Goal: Information Seeking & Learning: Find specific fact

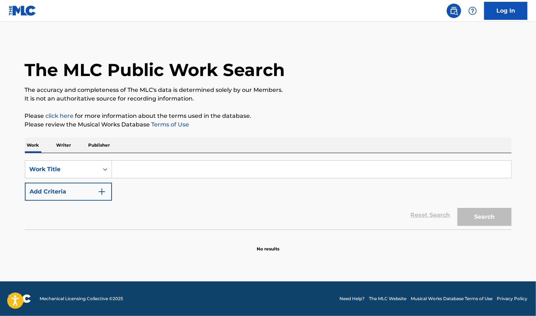
click at [274, 170] on input "Search Form" at bounding box center [311, 169] width 399 height 17
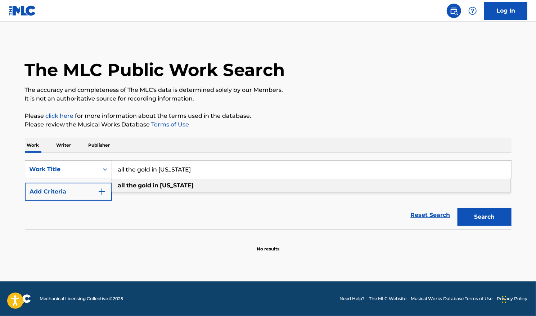
type input "all the gold in [US_STATE]"
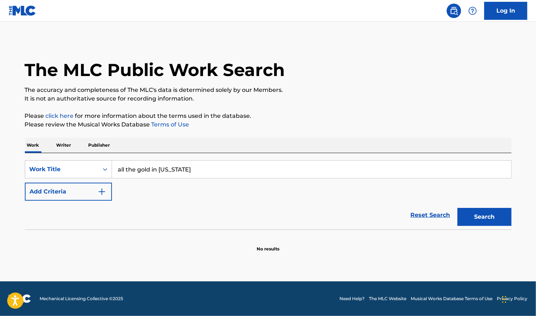
click at [103, 193] on img "Search Form" at bounding box center [102, 191] width 9 height 9
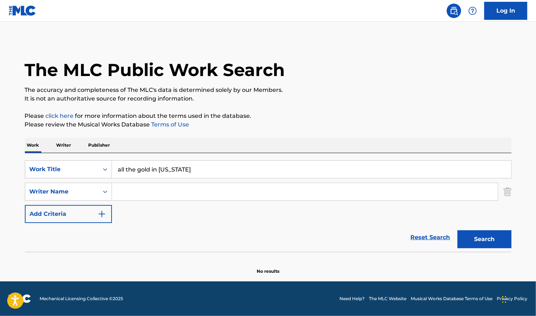
click at [128, 188] on input "Search Form" at bounding box center [305, 191] width 386 height 17
type input "[PERSON_NAME]"
click at [458, 230] on button "Search" at bounding box center [485, 239] width 54 height 18
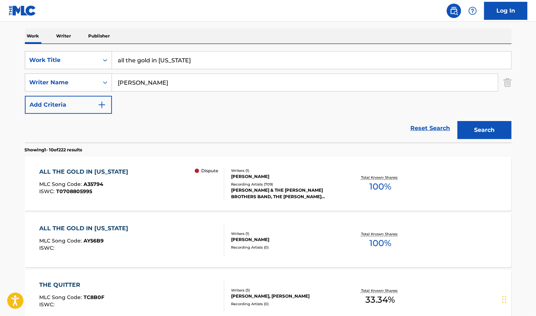
scroll to position [144, 0]
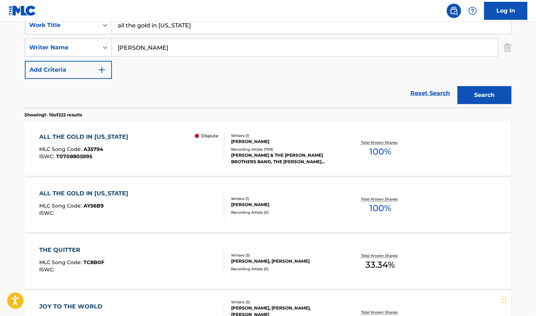
click at [381, 147] on span "100 %" at bounding box center [380, 151] width 22 height 13
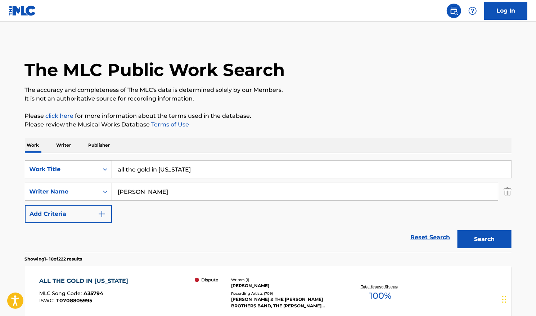
scroll to position [144, 0]
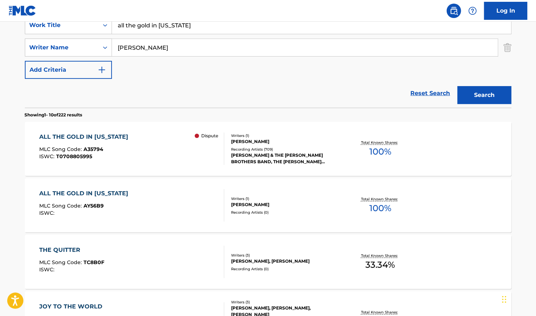
click at [243, 198] on div "Writers ( 1 )" at bounding box center [285, 198] width 109 height 5
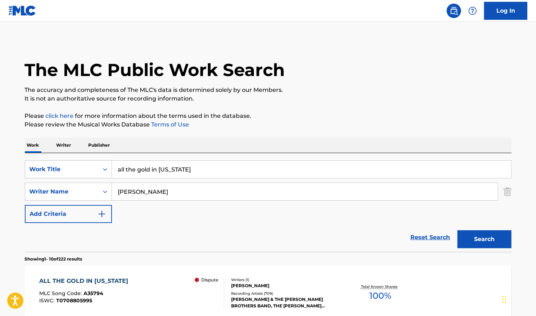
scroll to position [144, 0]
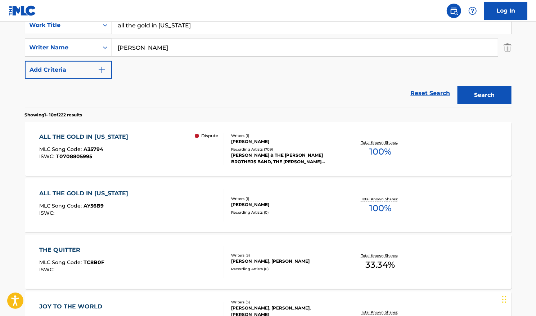
click at [202, 133] on p "Dispute" at bounding box center [209, 135] width 17 height 6
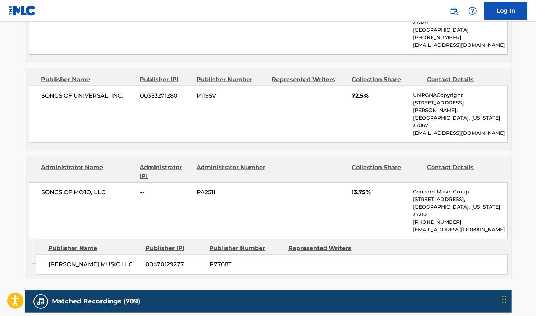
scroll to position [468, 0]
